Goal: Check status

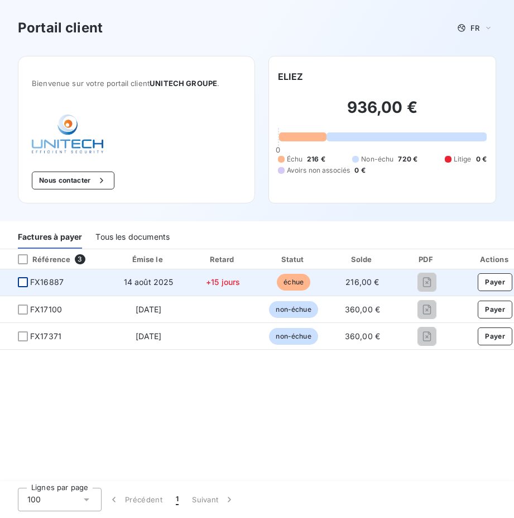
click at [21, 281] on div at bounding box center [23, 282] width 10 height 10
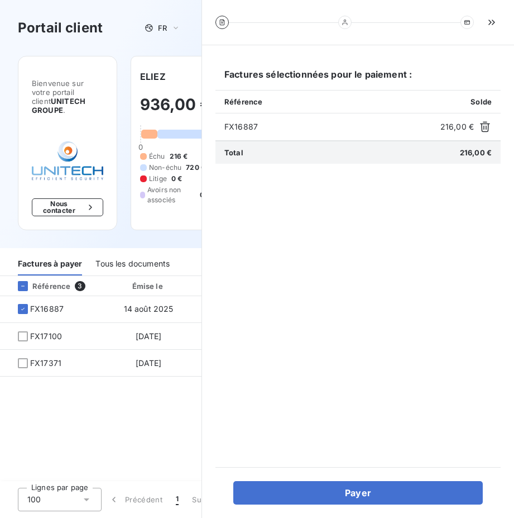
click at [105, 252] on div "Tous les documents" at bounding box center [132, 263] width 74 height 23
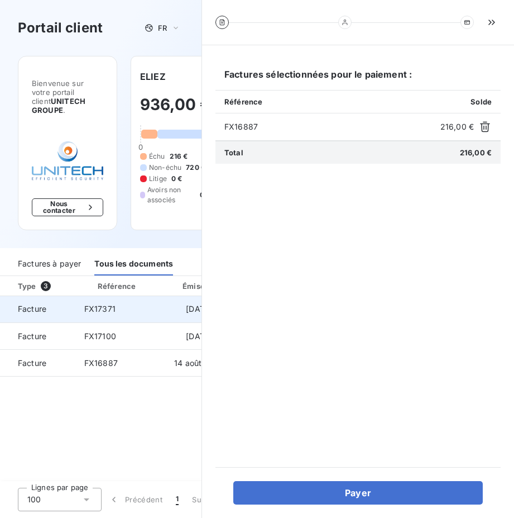
drag, startPoint x: 79, startPoint y: 311, endPoint x: 79, endPoint y: 305, distance: 6.1
click at [79, 310] on td "FX17371" at bounding box center [117, 309] width 85 height 27
click at [88, 304] on span "FX17371" at bounding box center [99, 308] width 31 height 9
click at [127, 296] on td "FX17371" at bounding box center [117, 309] width 85 height 27
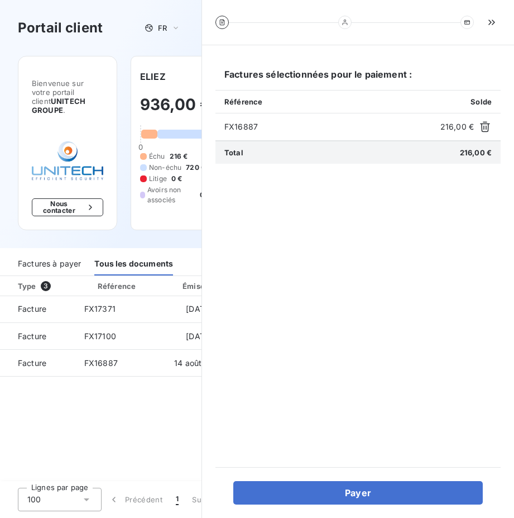
click at [171, 286] on th "Émise le" at bounding box center [199, 286] width 78 height 20
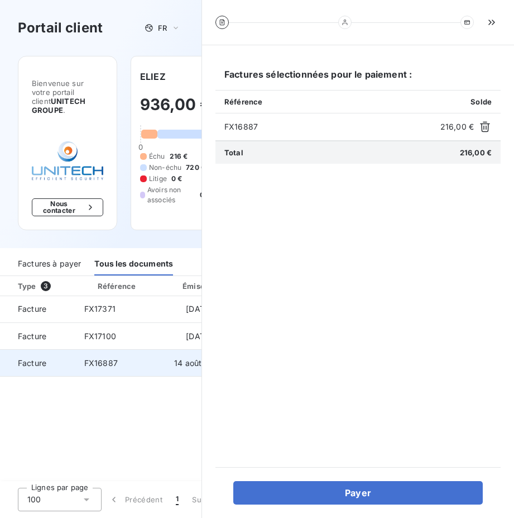
drag, startPoint x: 157, startPoint y: 411, endPoint x: 133, endPoint y: 361, distance: 55.7
click at [155, 412] on div "Type 3 Référence Émise le Retard Statut Montant PDF Actions Facture FX17371 1 o…" at bounding box center [101, 379] width 202 height 206
